Goal: Find specific page/section: Find specific page/section

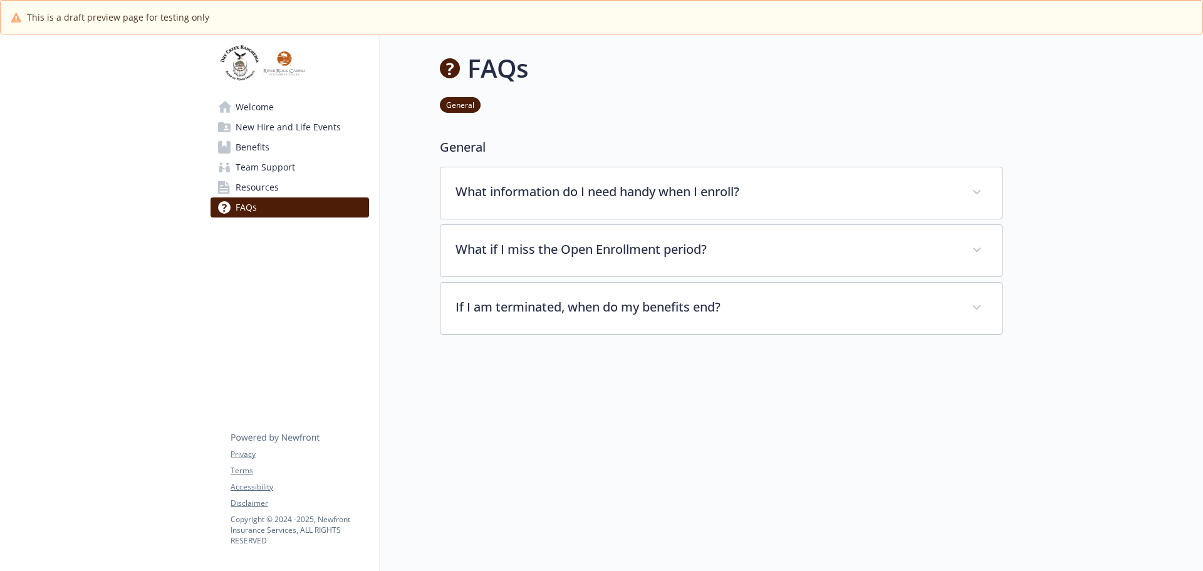
click at [263, 106] on span "Welcome" at bounding box center [255, 107] width 38 height 20
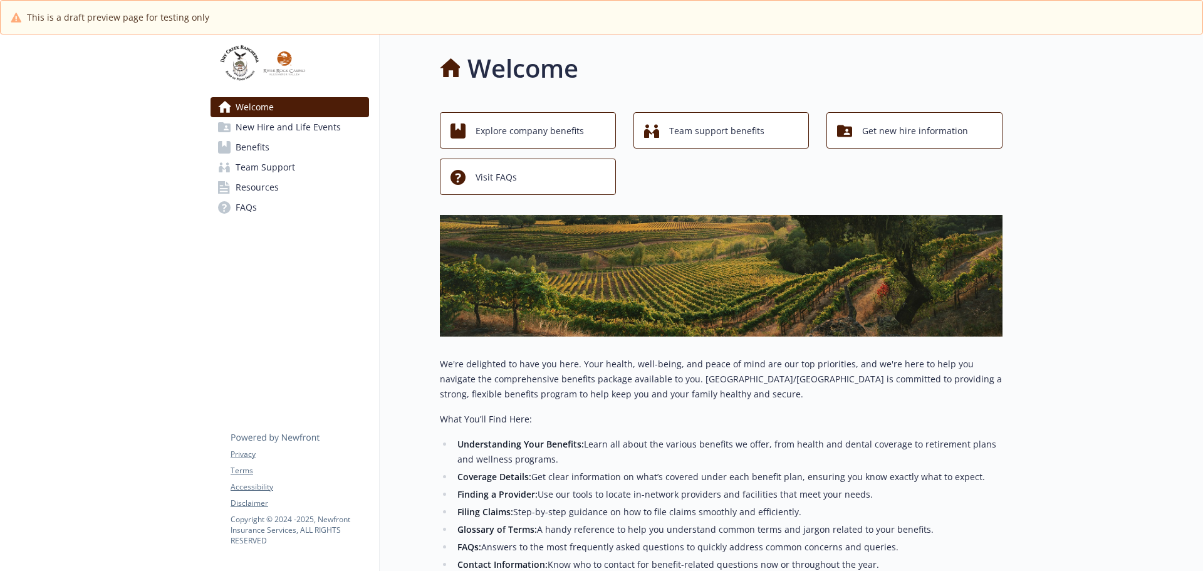
click at [309, 127] on span "New Hire and Life Events" at bounding box center [288, 127] width 105 height 20
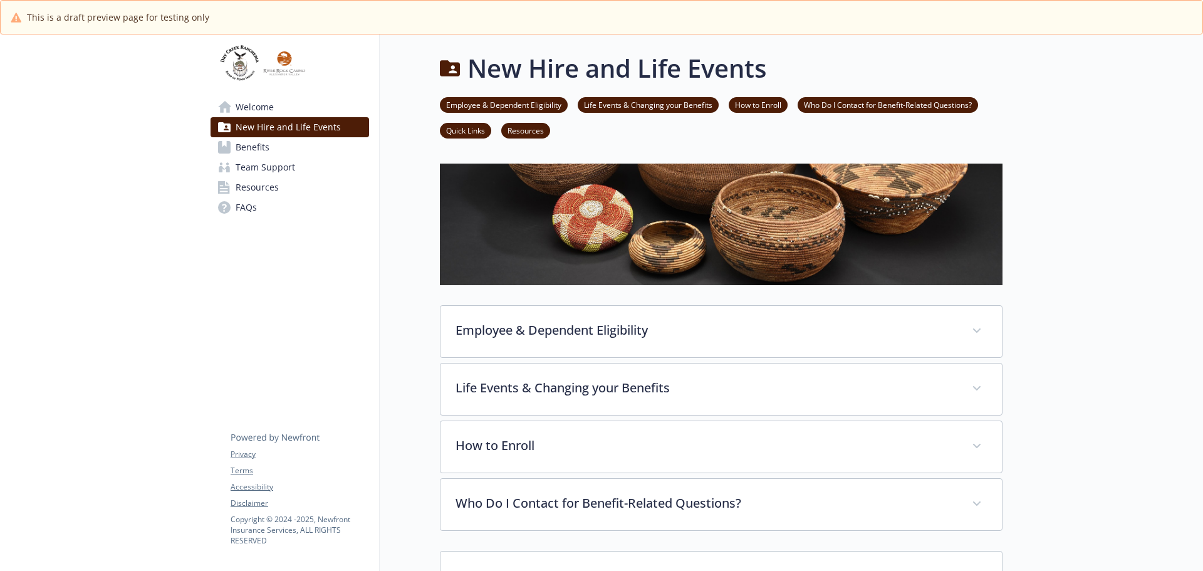
click at [265, 149] on span "Benefits" at bounding box center [253, 147] width 34 height 20
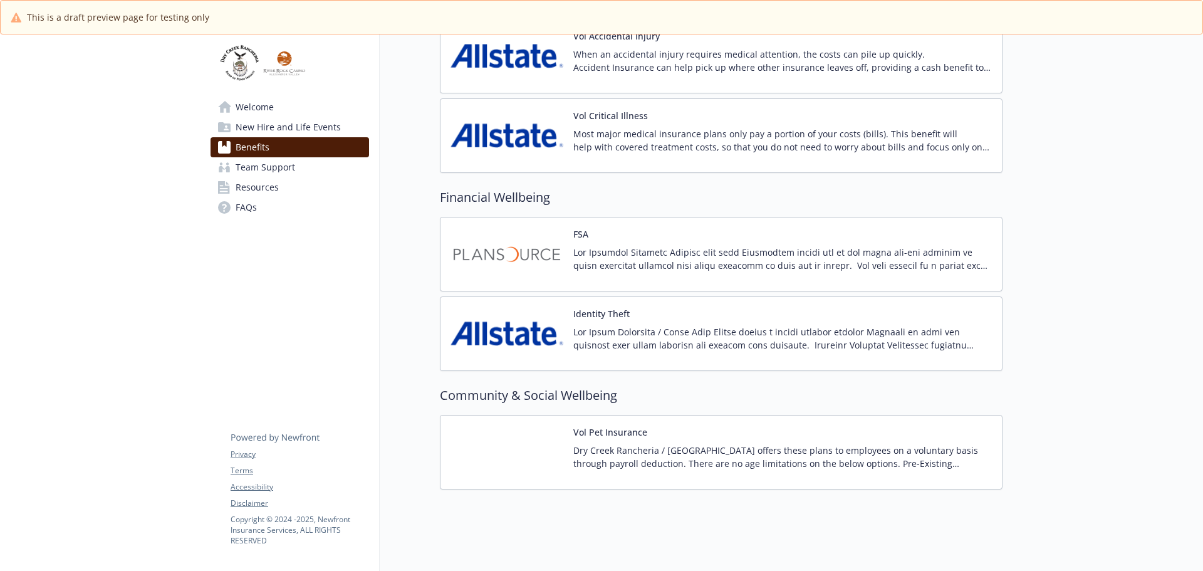
scroll to position [1481, 0]
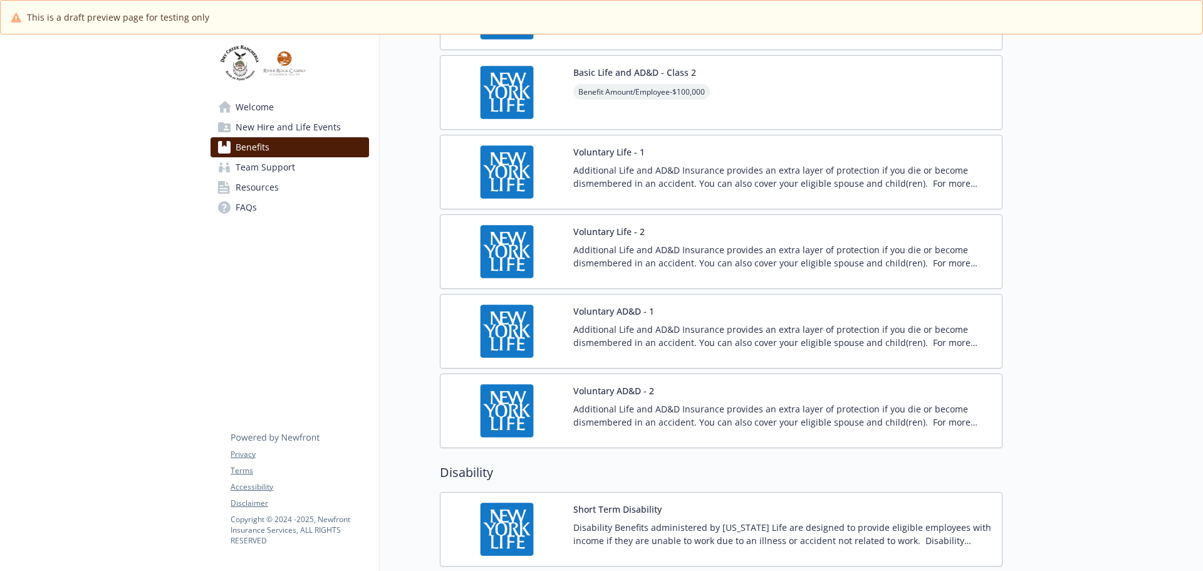
click at [283, 165] on span "Team Support" at bounding box center [266, 167] width 60 height 20
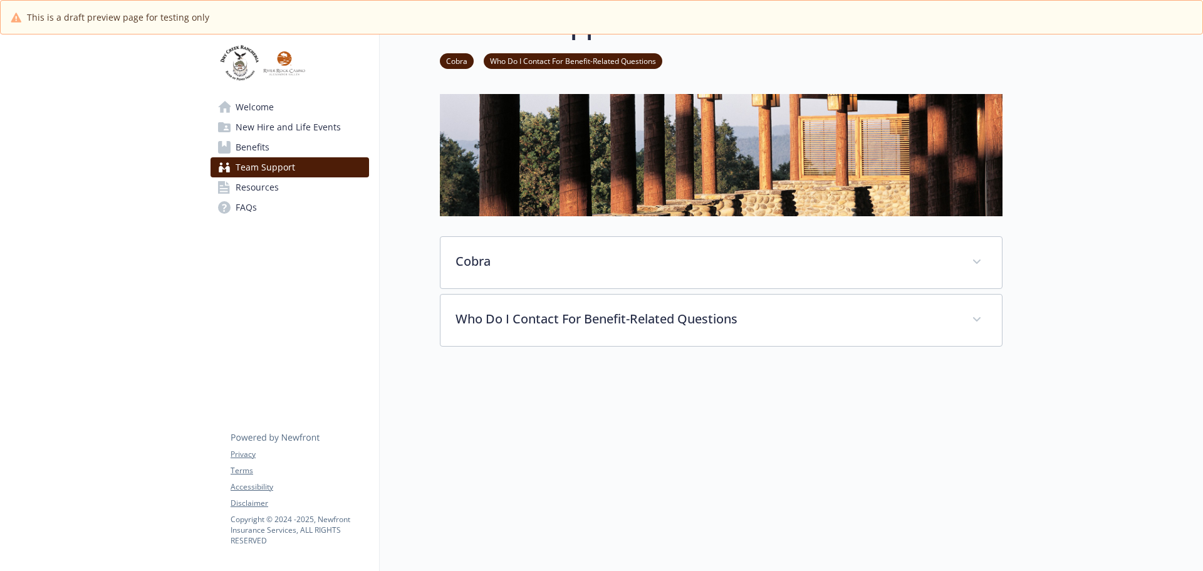
scroll to position [76, 0]
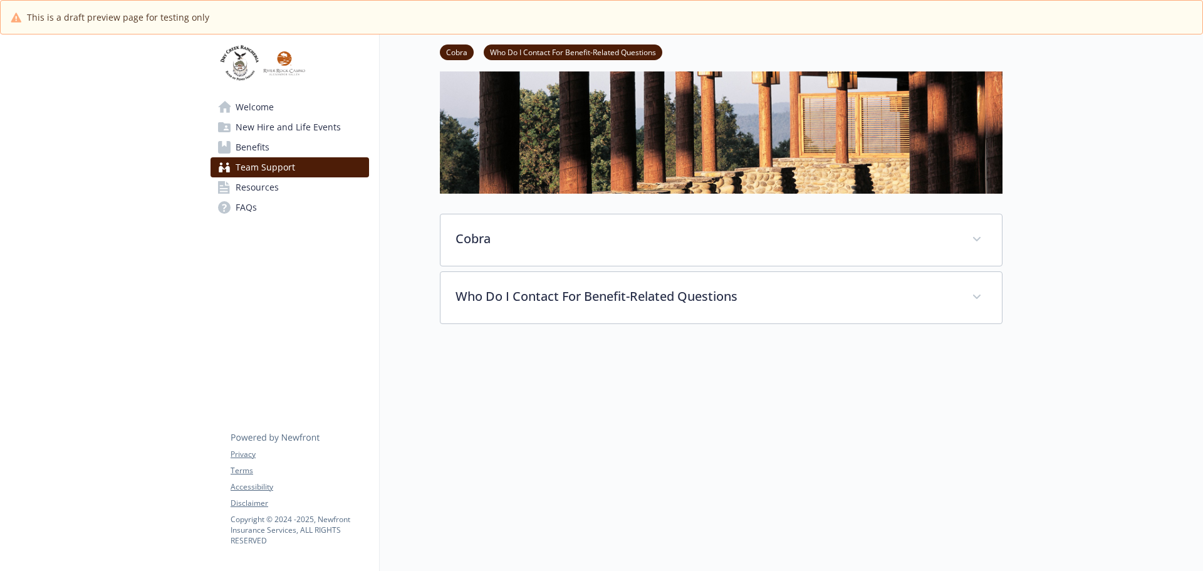
click at [246, 180] on span "Resources" at bounding box center [257, 187] width 43 height 20
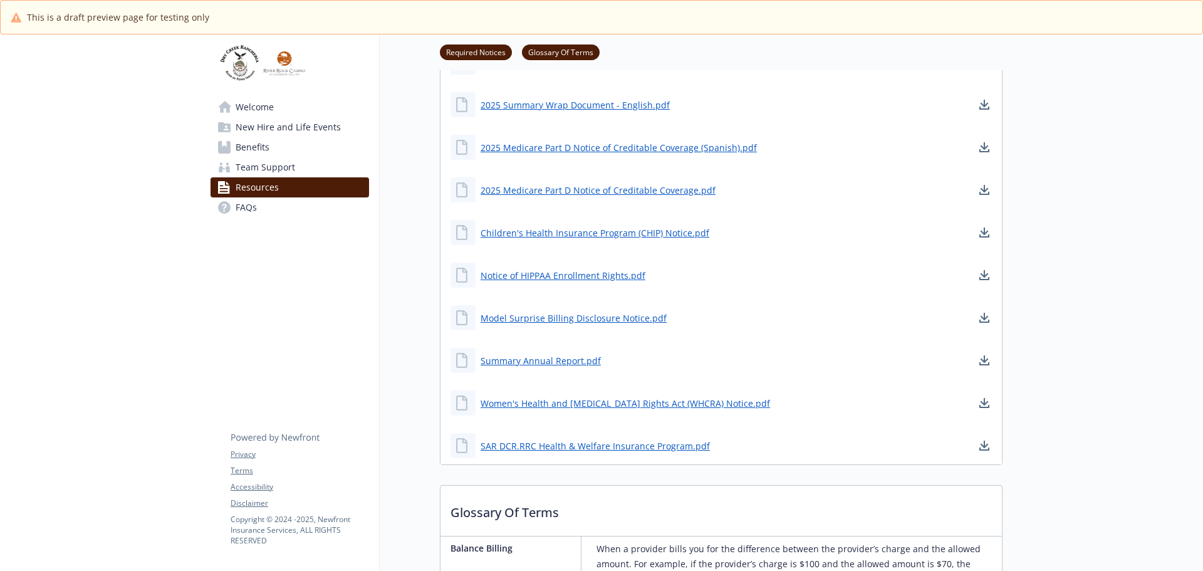
scroll to position [264, 0]
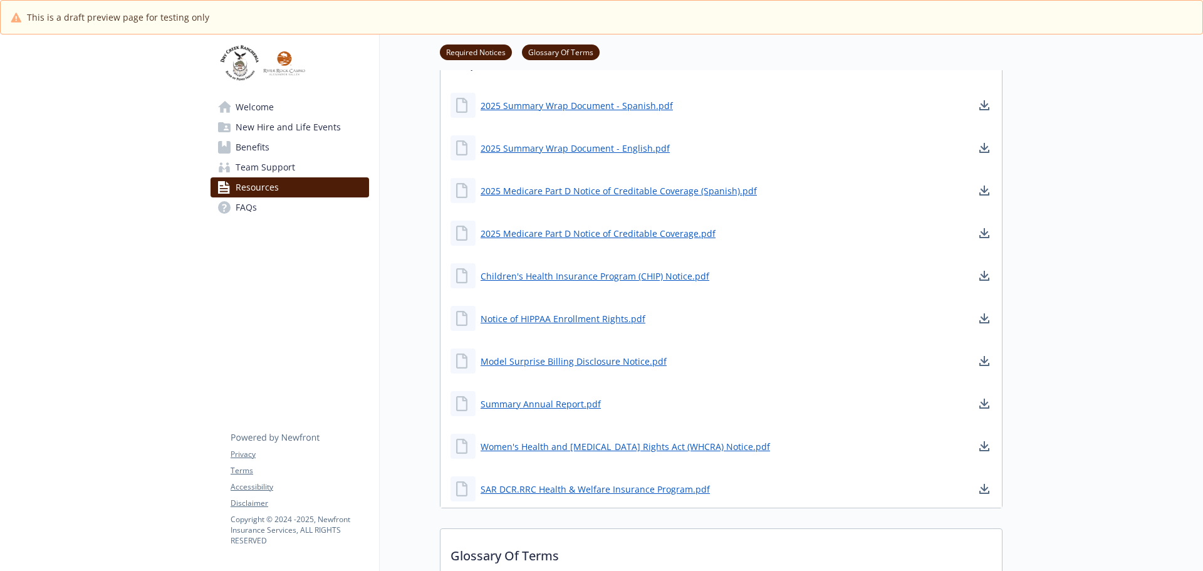
click at [242, 210] on span "FAQs" at bounding box center [246, 207] width 21 height 20
